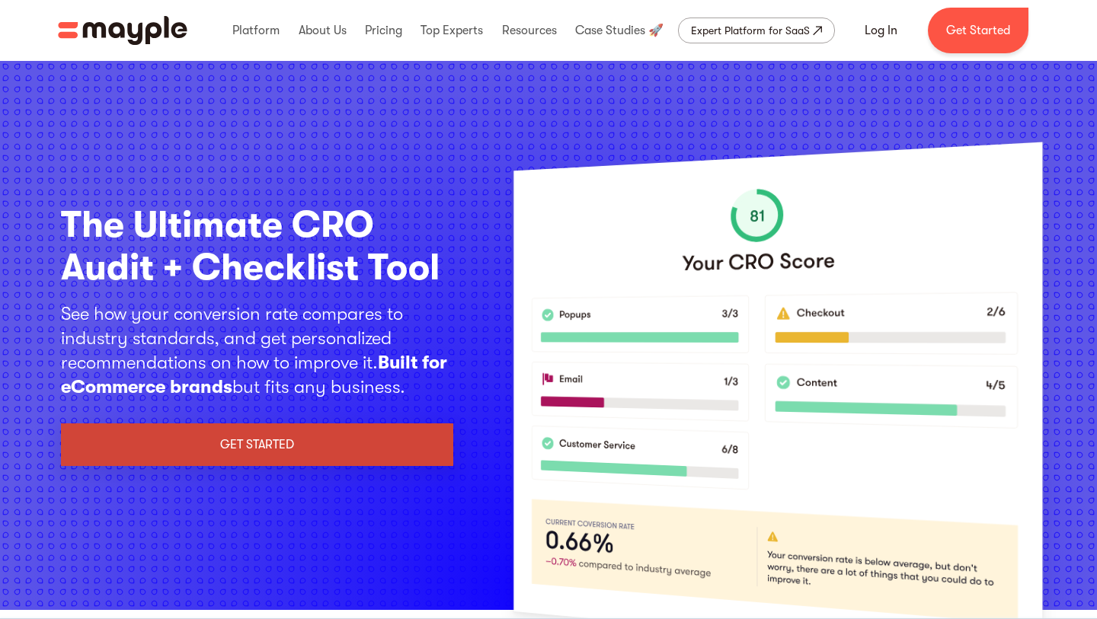
click at [363, 448] on link "get started" at bounding box center [257, 444] width 392 height 43
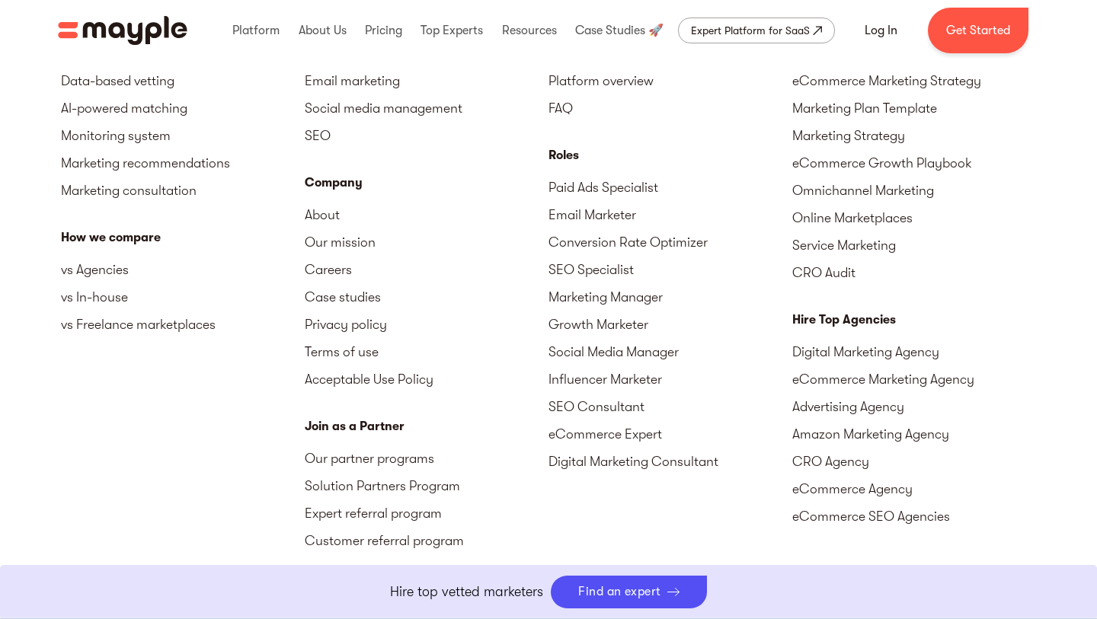
click at [395, 452] on link "Our partner programs" at bounding box center [427, 458] width 244 height 27
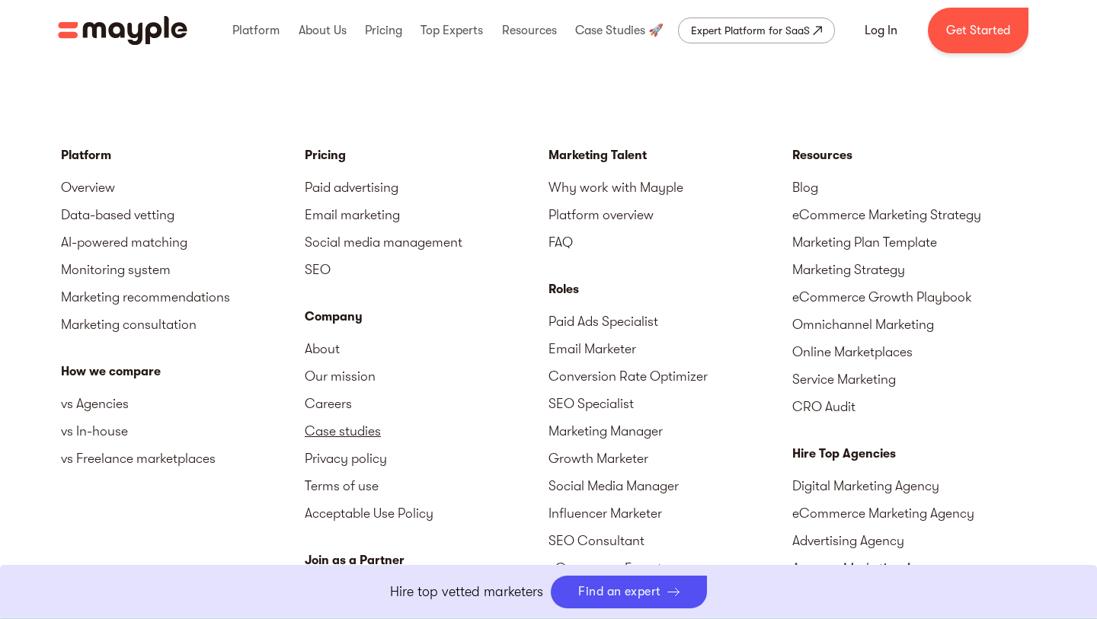
scroll to position [3070, 0]
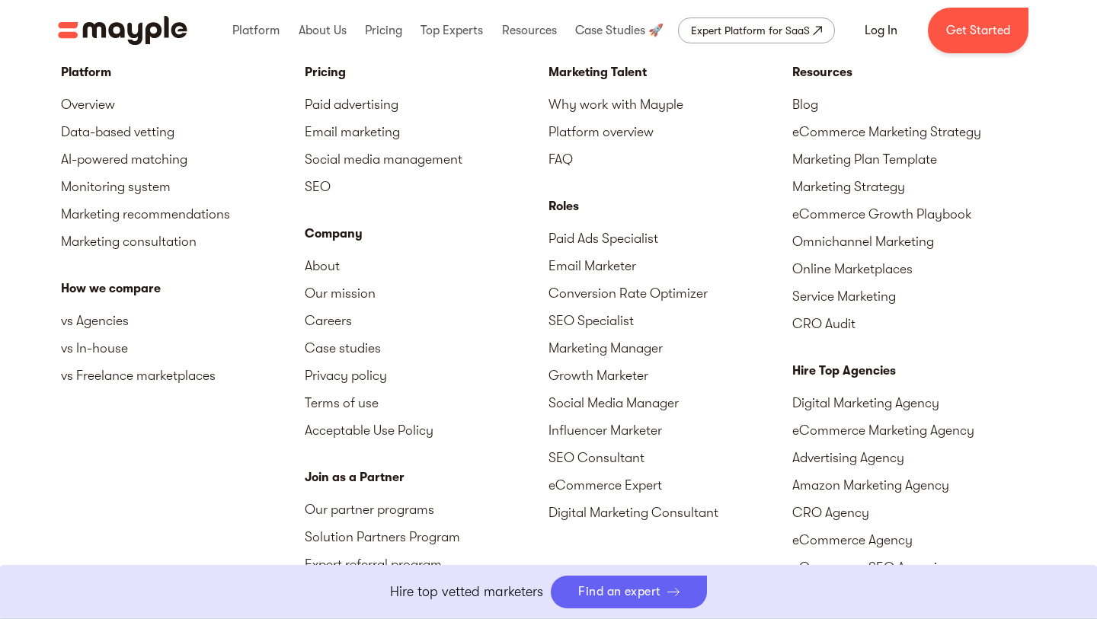
click at [653, 596] on div "Find an expert" at bounding box center [619, 592] width 83 height 14
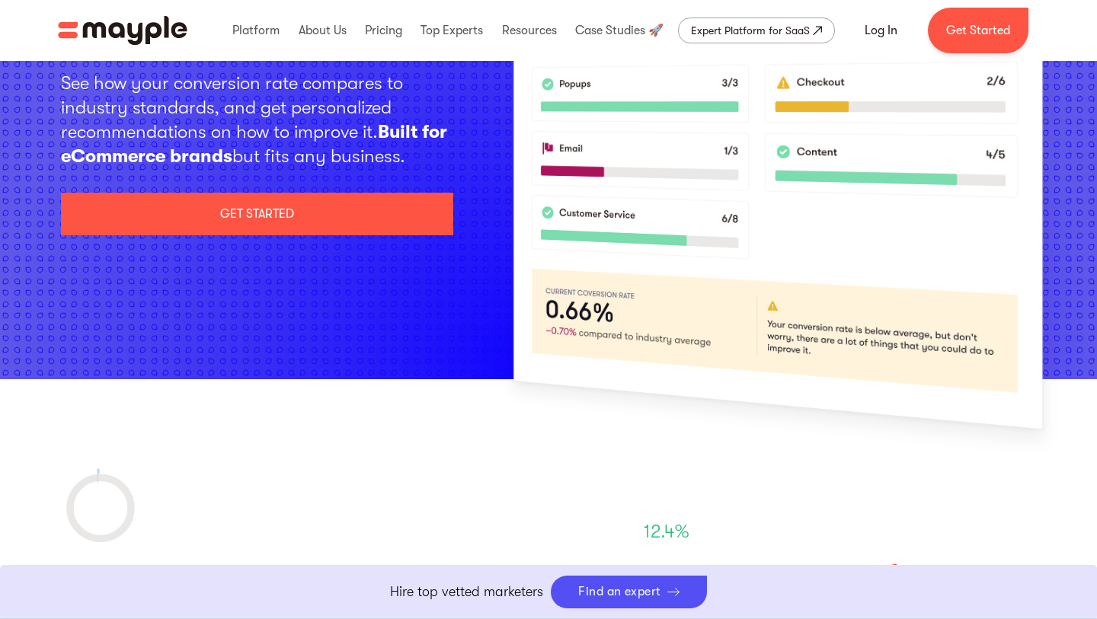
scroll to position [0, 0]
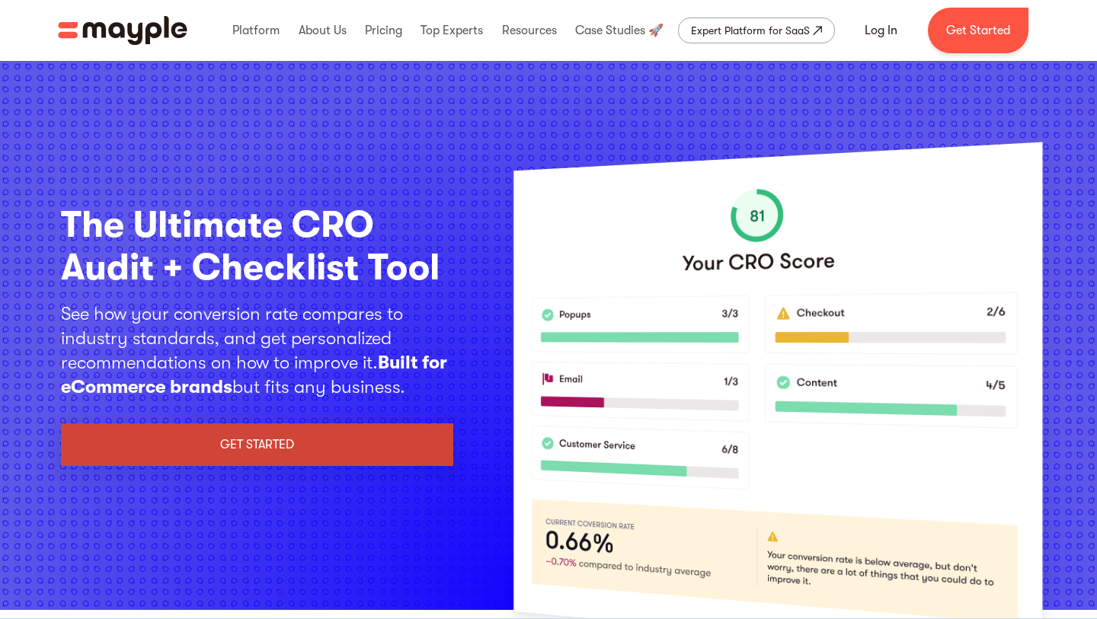
click at [434, 448] on link "get started" at bounding box center [257, 444] width 392 height 43
